Goal: Navigation & Orientation: Find specific page/section

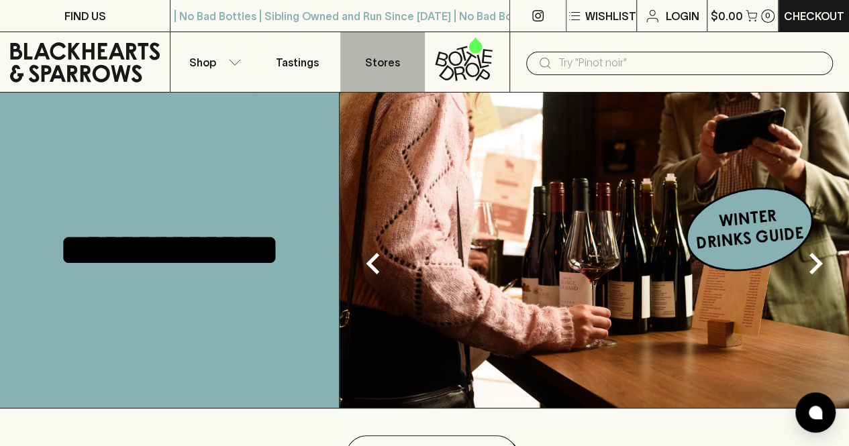
click at [381, 66] on p "Stores" at bounding box center [382, 62] width 35 height 16
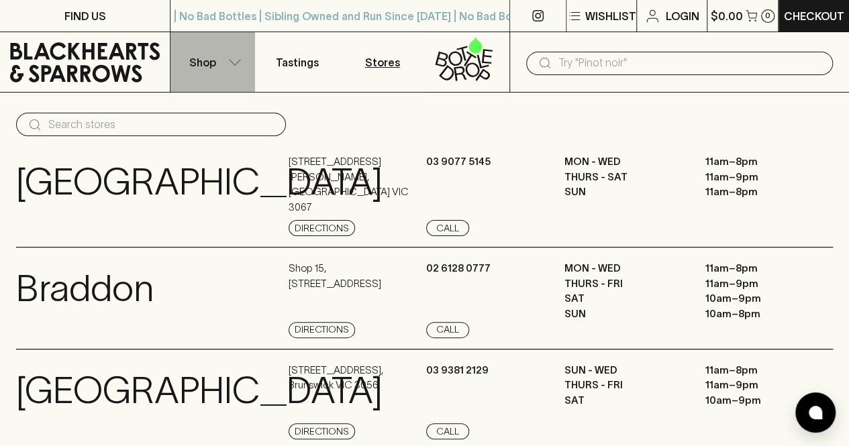
click at [234, 60] on icon "button" at bounding box center [234, 62] width 13 height 7
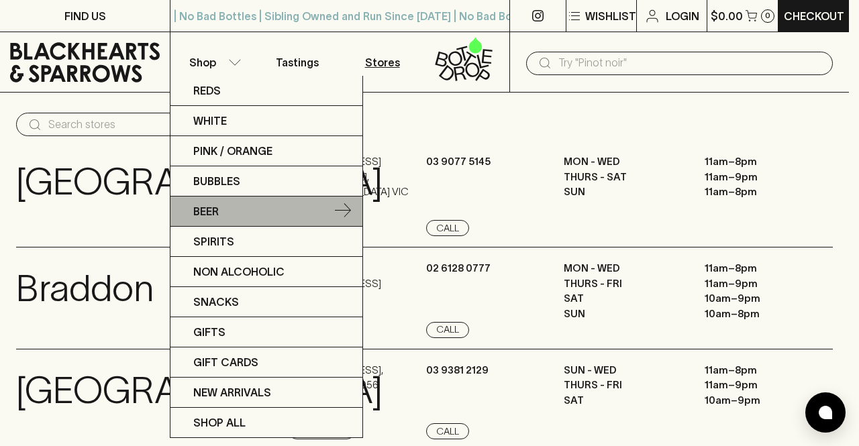
click at [208, 210] on p "Beer" at bounding box center [205, 211] width 25 height 16
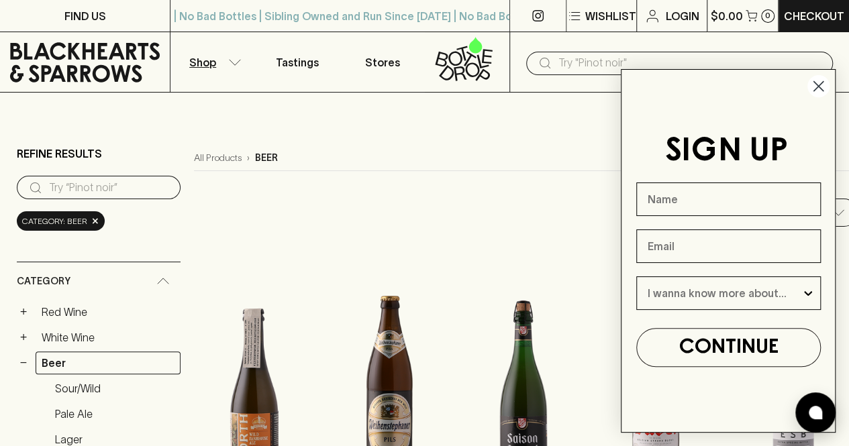
click at [816, 85] on icon "Close dialog" at bounding box center [818, 86] width 9 height 9
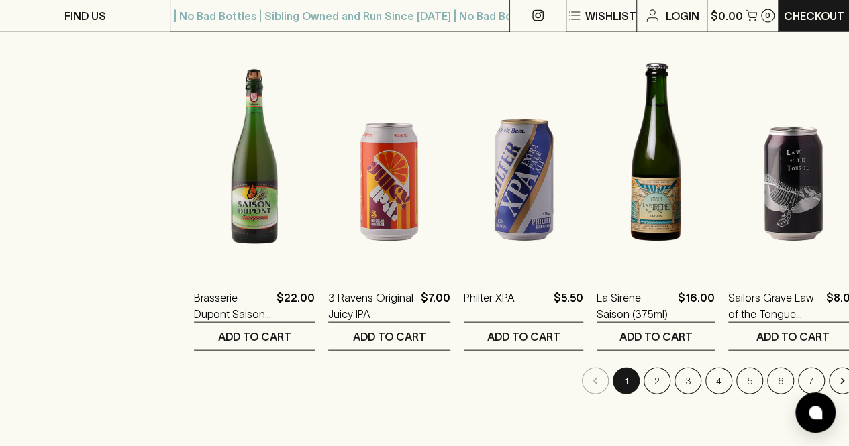
scroll to position [1298, 0]
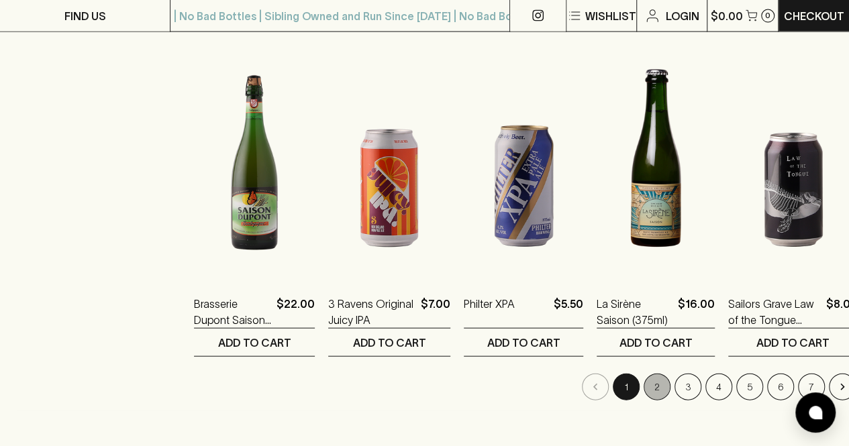
click at [644, 385] on button "2" at bounding box center [657, 387] width 27 height 27
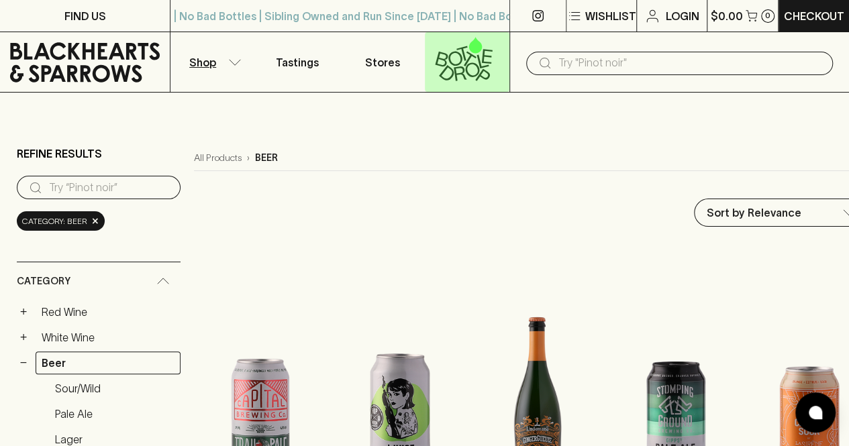
click at [467, 62] on icon at bounding box center [470, 58] width 13 height 15
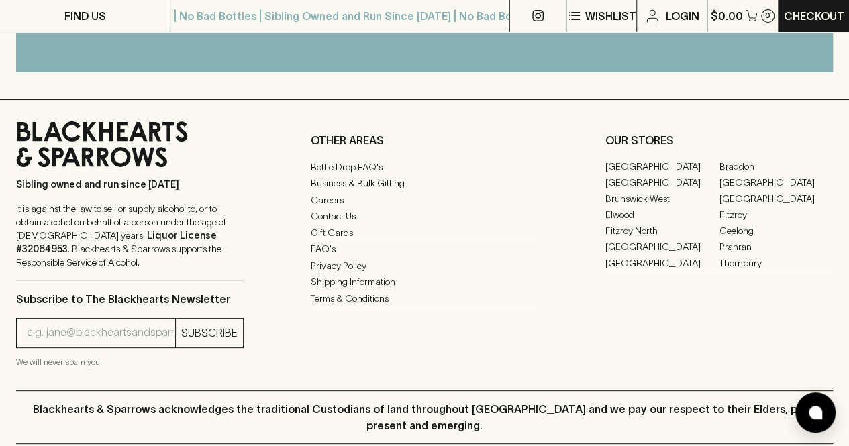
scroll to position [2567, 0]
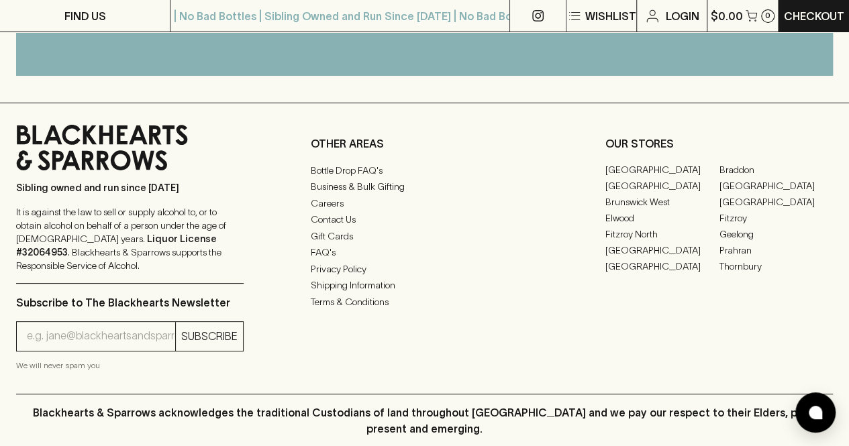
click at [639, 166] on link "[GEOGRAPHIC_DATA]" at bounding box center [662, 170] width 114 height 16
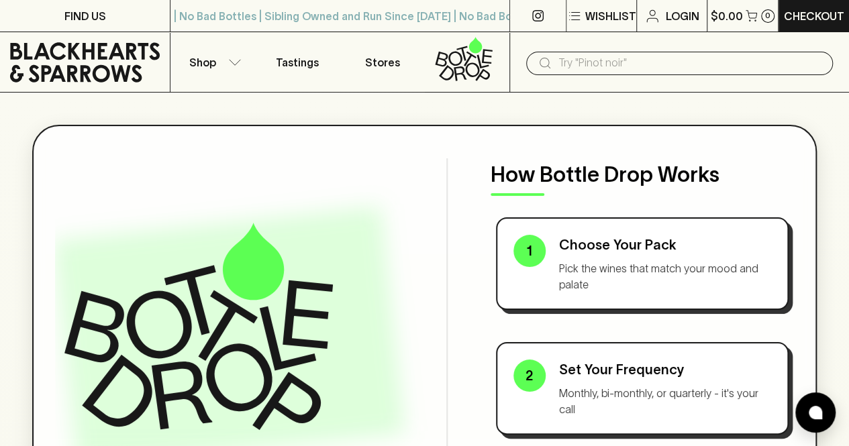
scroll to position [2567, 0]
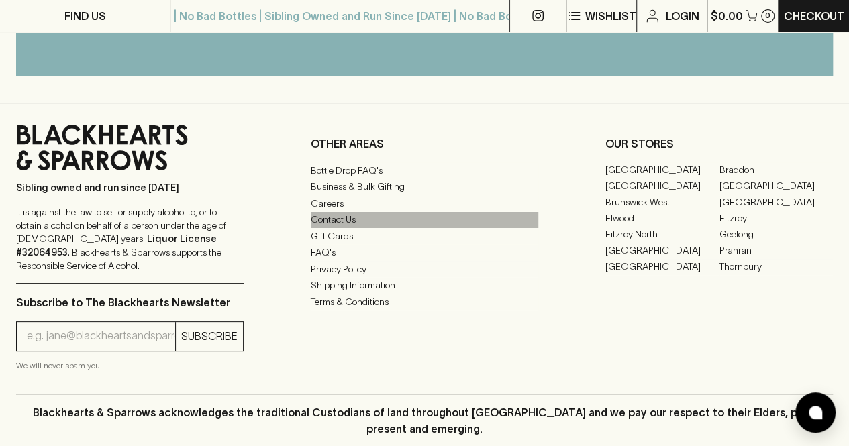
click at [348, 222] on link "Contact Us" at bounding box center [424, 220] width 227 height 16
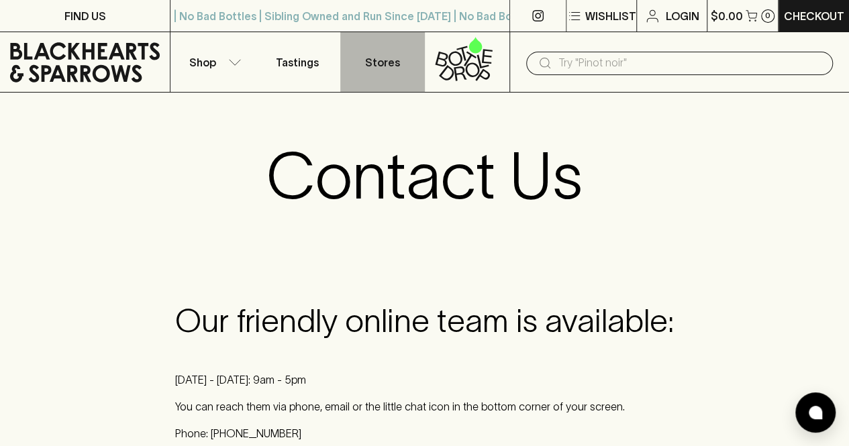
click at [381, 61] on p "Stores" at bounding box center [382, 62] width 35 height 16
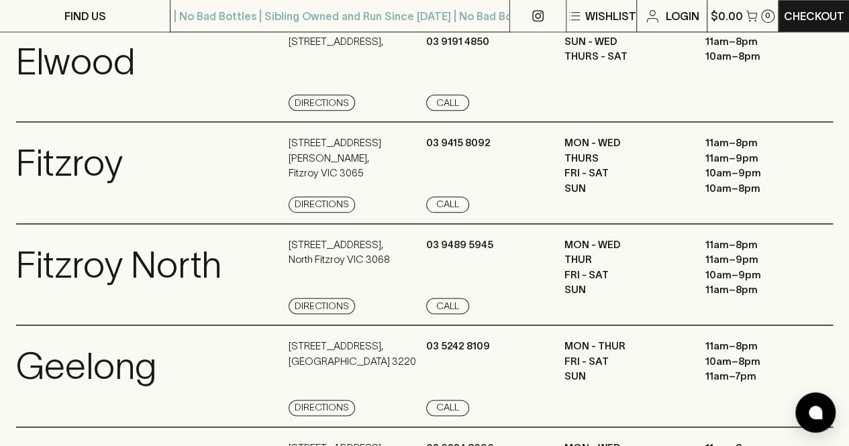
scroll to position [733, 0]
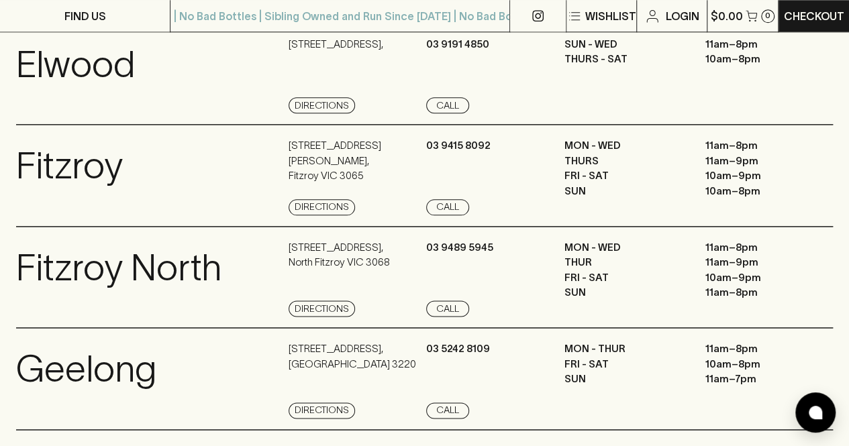
click at [81, 215] on link "View Store Details" at bounding box center [67, 207] width 103 height 16
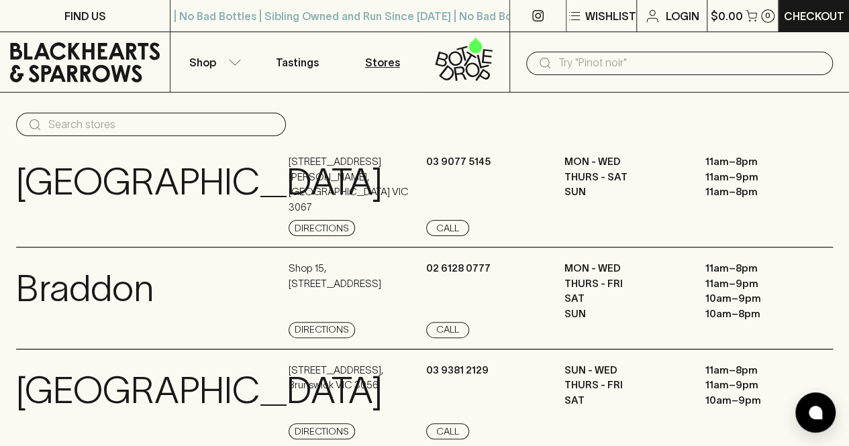
scroll to position [733, 0]
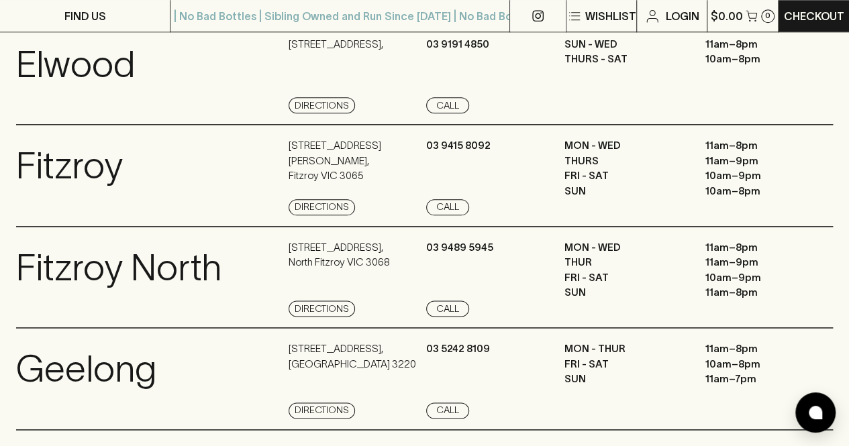
click at [93, 93] on p "Elwood" at bounding box center [75, 65] width 119 height 56
drag, startPoint x: 101, startPoint y: 121, endPoint x: 75, endPoint y: 148, distance: 37.0
click at [75, 114] on div "[PERSON_NAME] View Store Details" at bounding box center [150, 75] width 269 height 77
click at [75, 113] on link "View Store Details" at bounding box center [67, 105] width 103 height 16
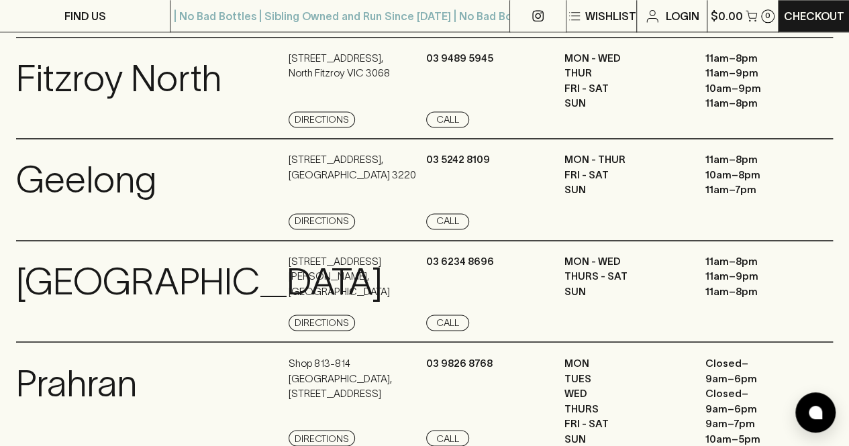
scroll to position [935, 0]
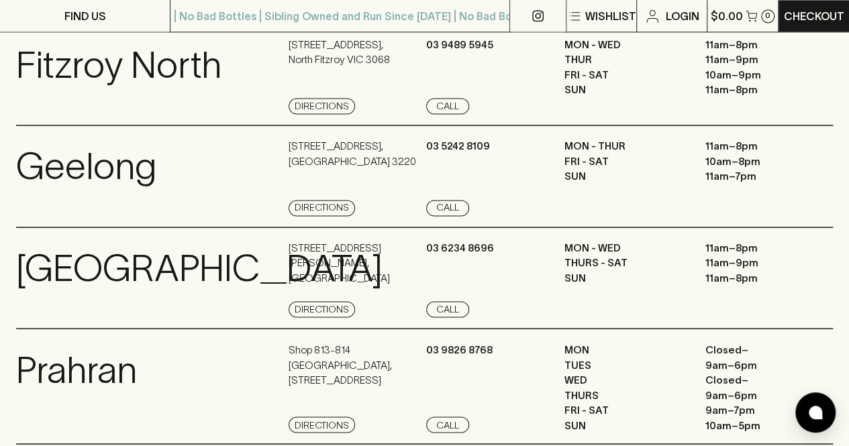
click at [85, 216] on link "View Store Details" at bounding box center [67, 208] width 103 height 16
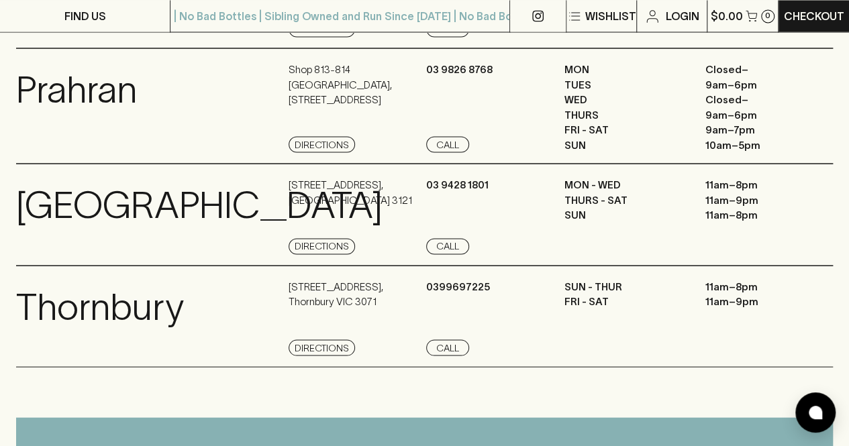
scroll to position [1093, 0]
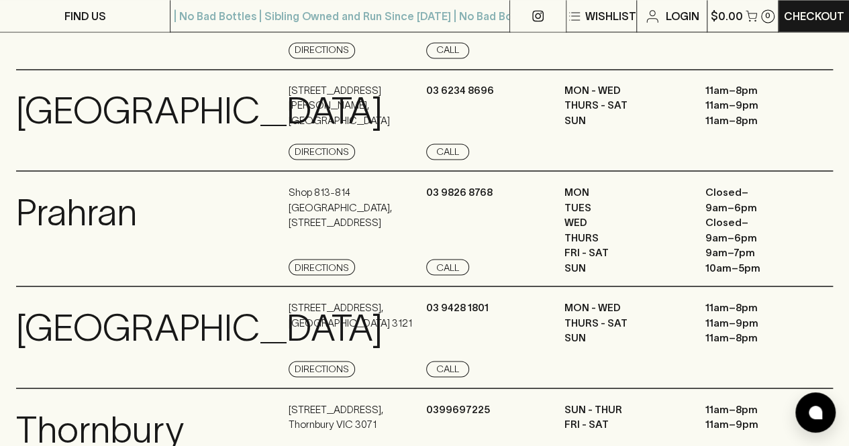
click at [86, 160] on link "View Store Details" at bounding box center [67, 152] width 103 height 16
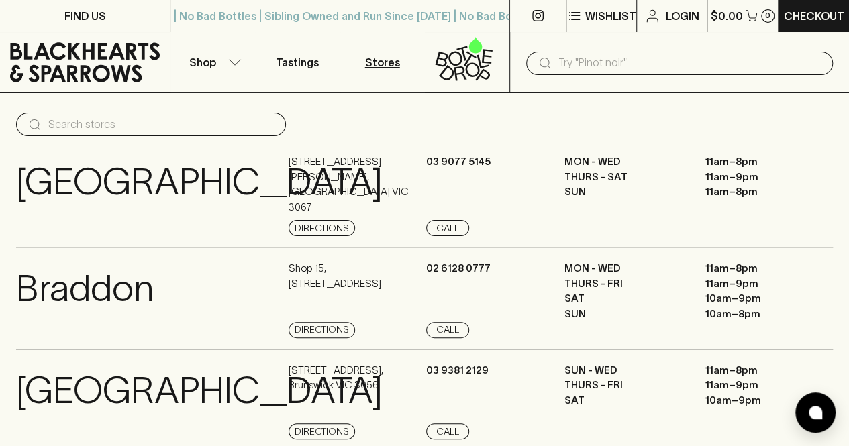
scroll to position [1093, 0]
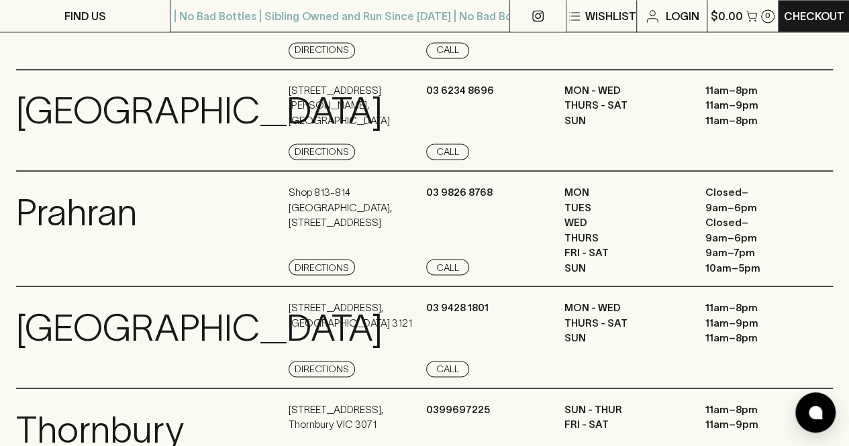
click at [53, 275] on link "View Store Details" at bounding box center [67, 267] width 103 height 16
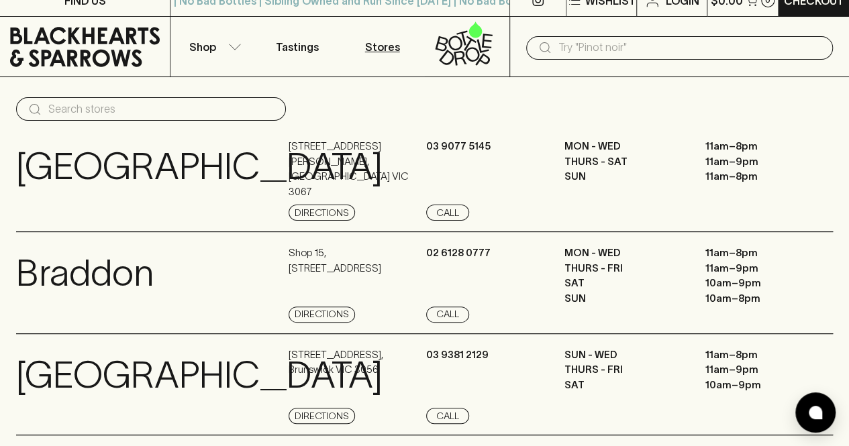
scroll to position [5, 0]
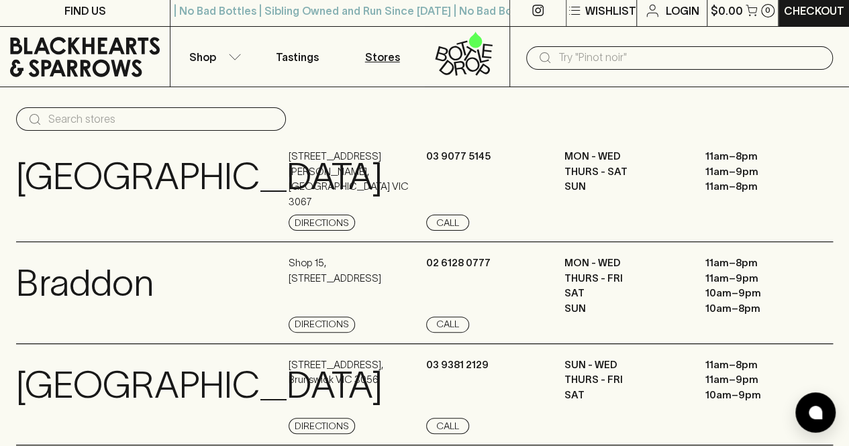
click at [59, 218] on link "View Store Details" at bounding box center [67, 223] width 103 height 16
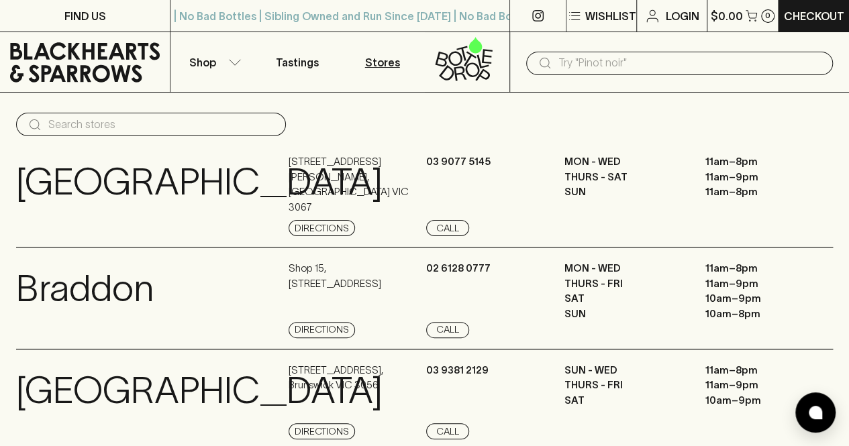
scroll to position [5, 0]
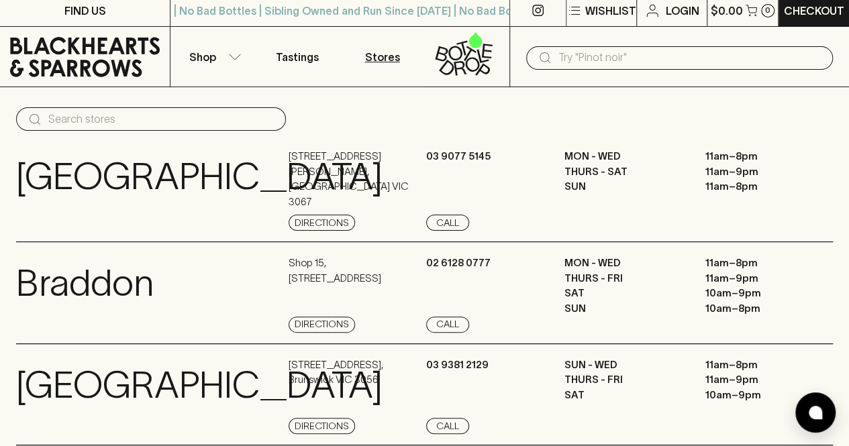
click at [66, 321] on link "View Store Details" at bounding box center [67, 325] width 103 height 16
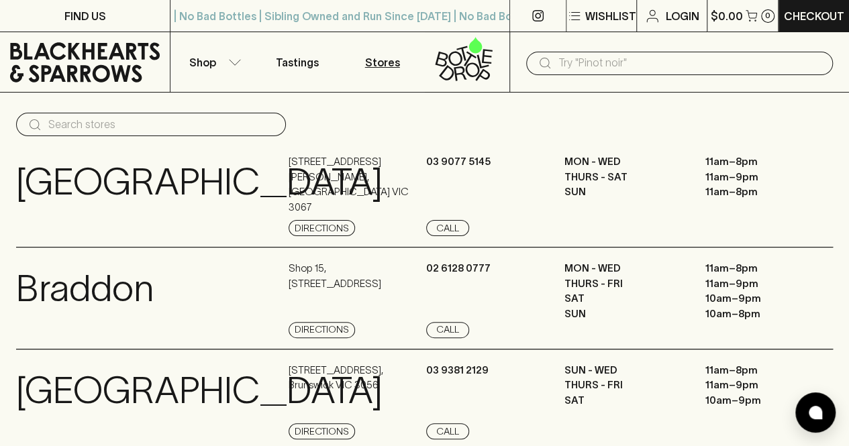
scroll to position [5, 0]
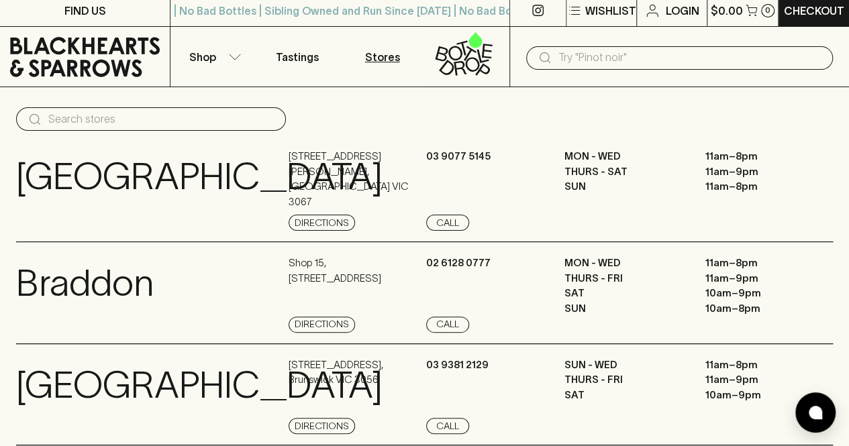
click at [76, 418] on link "View Store Details" at bounding box center [67, 426] width 103 height 16
